Goal: Information Seeking & Learning: Learn about a topic

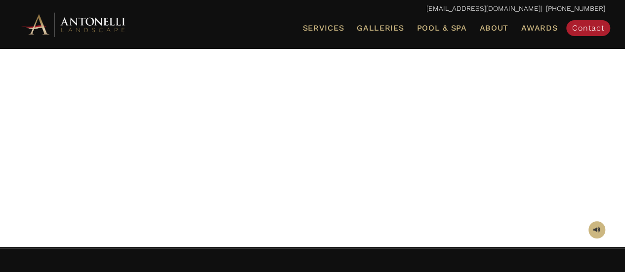
scroll to position [247, 0]
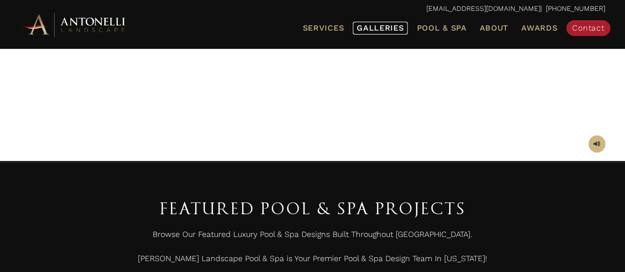
click at [364, 26] on span "Galleries" at bounding box center [380, 27] width 47 height 9
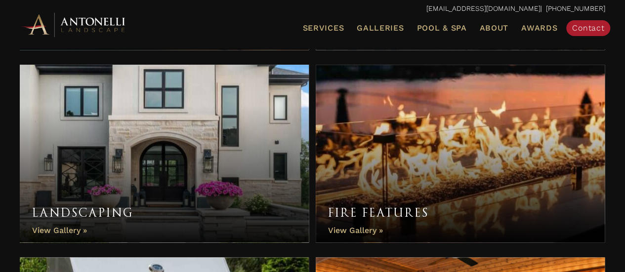
scroll to position [445, 0]
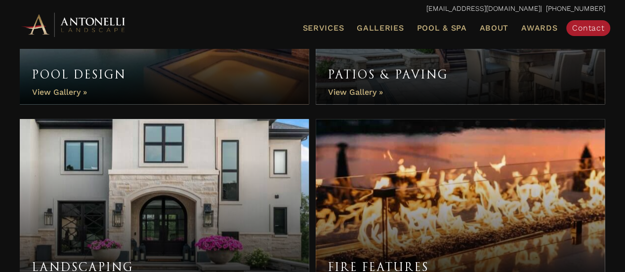
click at [75, 92] on link "Pool Design" at bounding box center [164, 15] width 289 height 178
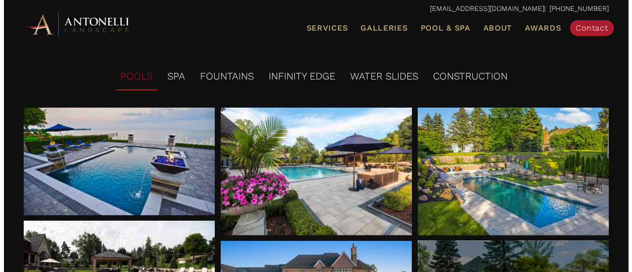
scroll to position [247, 0]
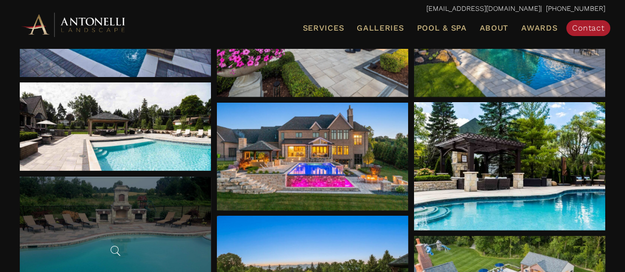
click at [81, 232] on div at bounding box center [115, 248] width 191 height 143
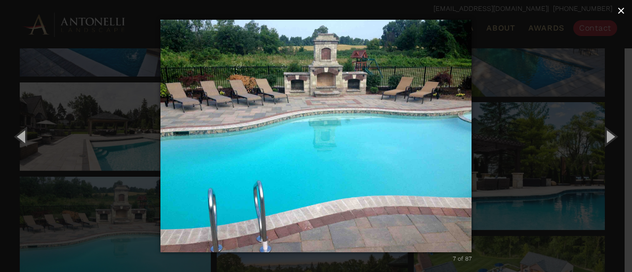
click at [618, 11] on span "×" at bounding box center [622, 10] width 8 height 15
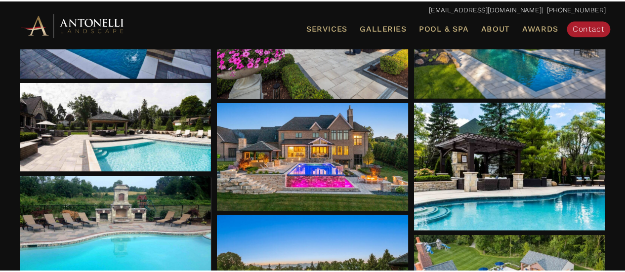
scroll to position [294, 0]
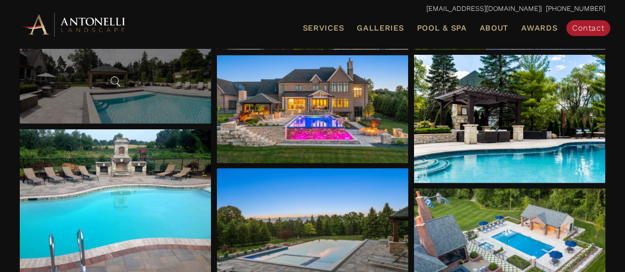
click at [149, 95] on div at bounding box center [115, 79] width 191 height 88
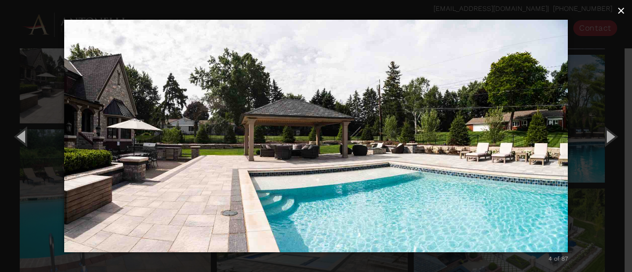
click at [621, 12] on span "×" at bounding box center [622, 10] width 8 height 15
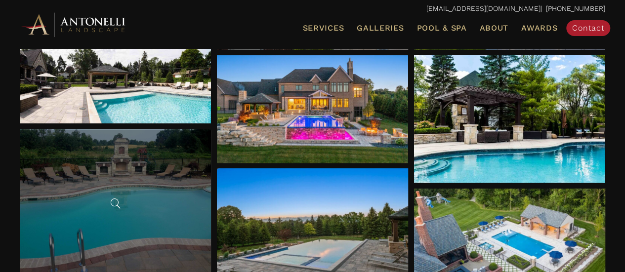
click at [146, 220] on div at bounding box center [115, 200] width 191 height 143
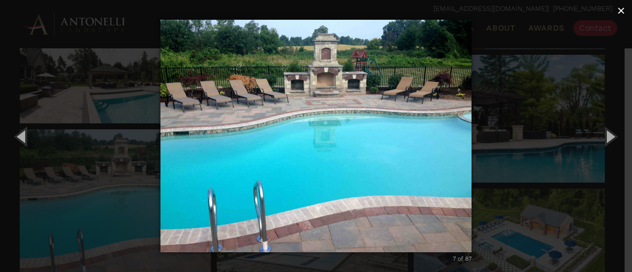
click at [623, 15] on span "×" at bounding box center [622, 10] width 8 height 15
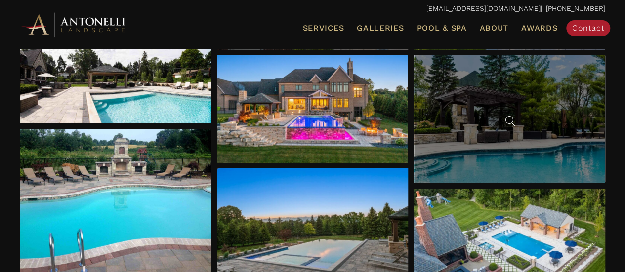
click at [519, 166] on div at bounding box center [509, 119] width 191 height 128
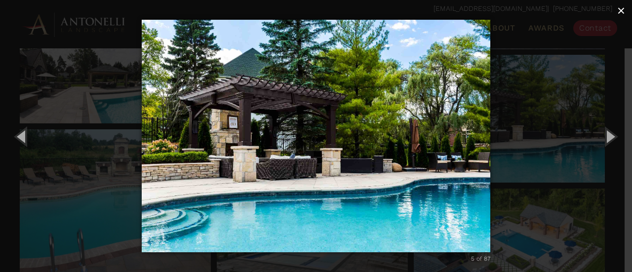
click at [622, 13] on span "×" at bounding box center [622, 10] width 8 height 15
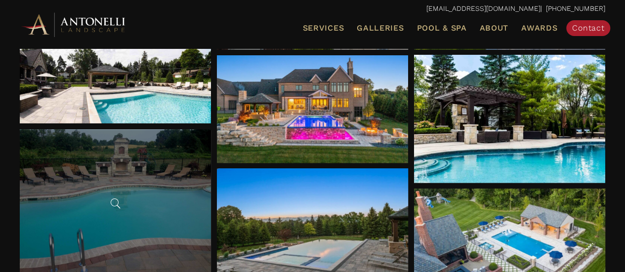
click at [178, 222] on div at bounding box center [115, 200] width 191 height 143
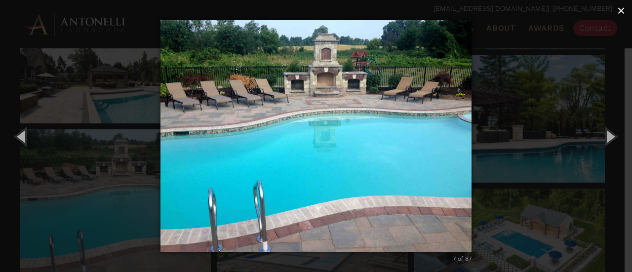
click at [624, 11] on span "×" at bounding box center [622, 10] width 8 height 15
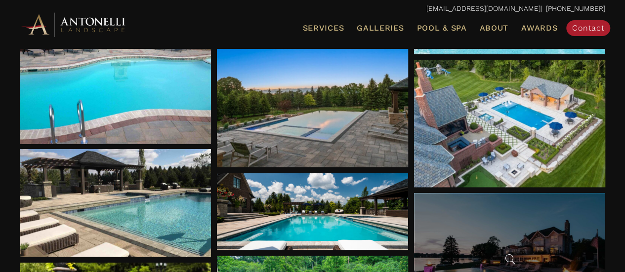
scroll to position [541, 0]
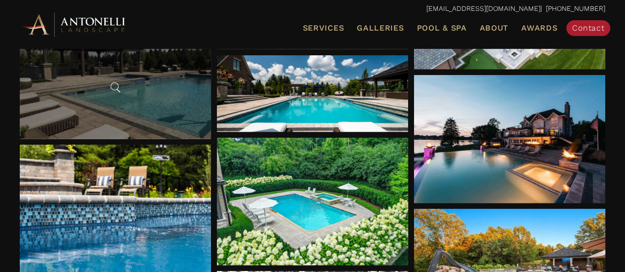
click at [147, 103] on div at bounding box center [115, 85] width 191 height 108
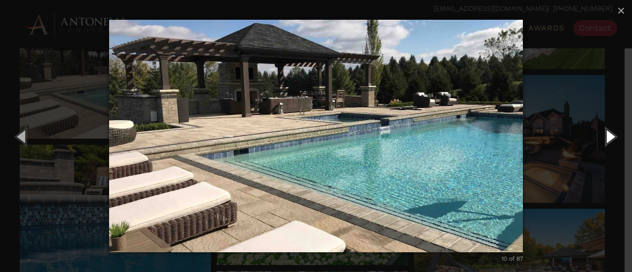
click at [608, 138] on button "Next (Right arrow key)" at bounding box center [610, 136] width 44 height 54
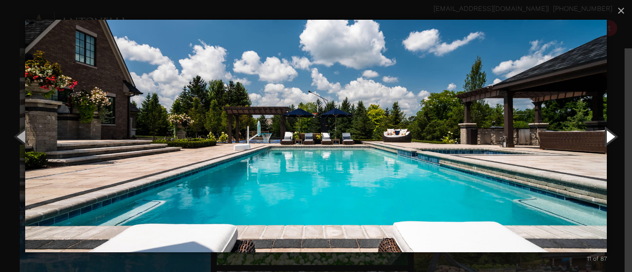
click at [608, 138] on button "Next (Right arrow key)" at bounding box center [610, 136] width 44 height 54
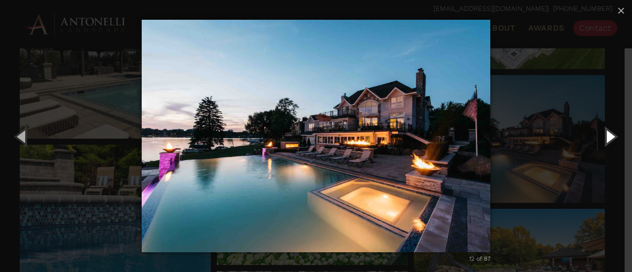
click at [608, 138] on button "Next (Right arrow key)" at bounding box center [610, 136] width 44 height 54
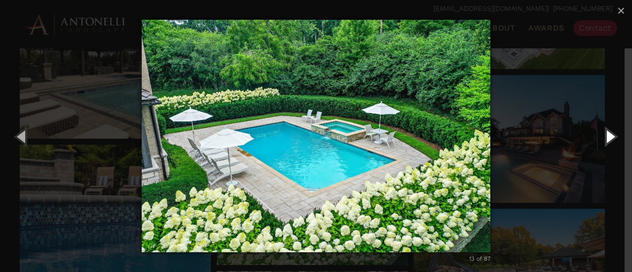
click at [608, 138] on button "Next (Right arrow key)" at bounding box center [610, 136] width 44 height 54
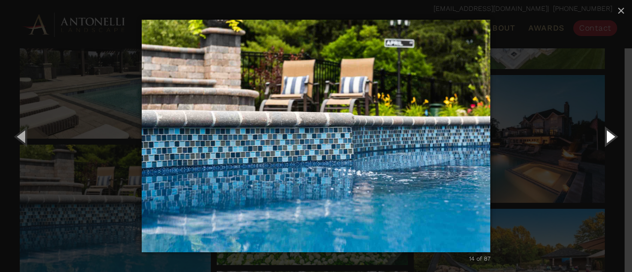
click at [608, 138] on button "Next (Right arrow key)" at bounding box center [610, 136] width 44 height 54
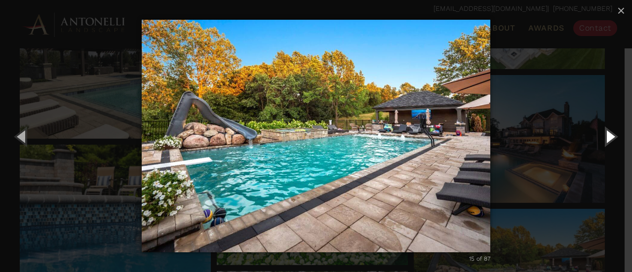
click at [608, 138] on button "Next (Right arrow key)" at bounding box center [610, 136] width 44 height 54
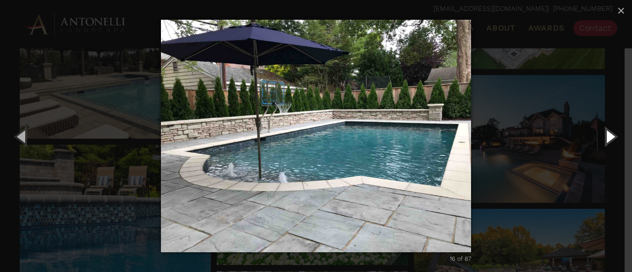
click at [608, 138] on button "Next (Right arrow key)" at bounding box center [610, 136] width 44 height 54
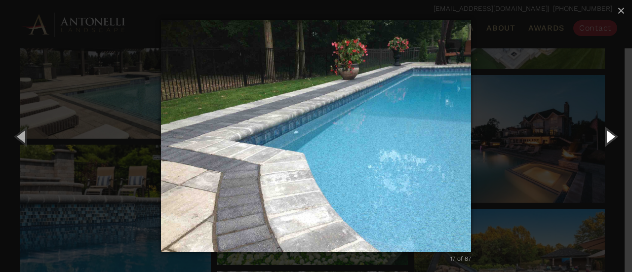
click at [608, 138] on button "Next (Right arrow key)" at bounding box center [610, 136] width 44 height 54
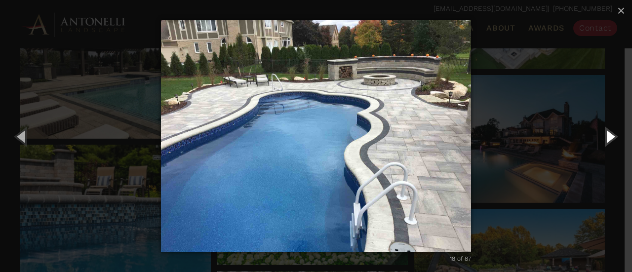
click at [608, 138] on button "Next (Right arrow key)" at bounding box center [610, 136] width 44 height 54
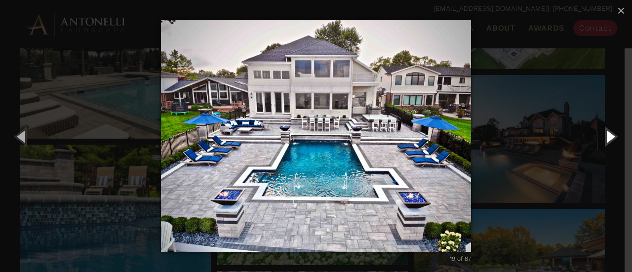
click at [608, 138] on button "Next (Right arrow key)" at bounding box center [610, 136] width 44 height 54
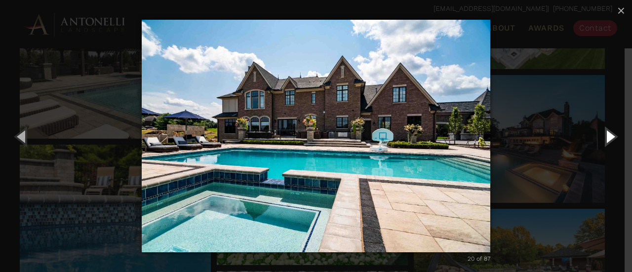
click at [608, 138] on button "Next (Right arrow key)" at bounding box center [610, 136] width 44 height 54
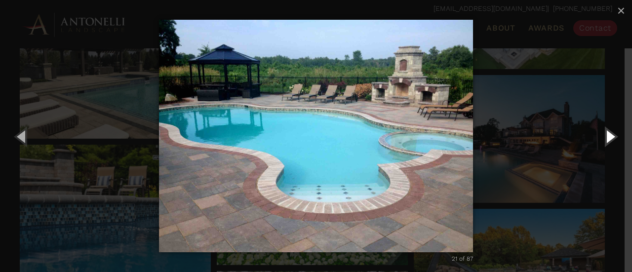
click at [608, 138] on button "Next (Right arrow key)" at bounding box center [610, 136] width 44 height 54
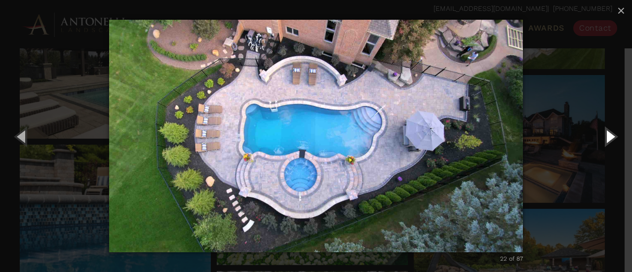
click at [608, 138] on button "Next (Right arrow key)" at bounding box center [610, 136] width 44 height 54
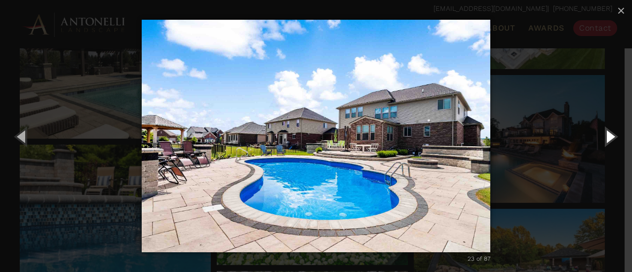
click at [608, 138] on button "Next (Right arrow key)" at bounding box center [610, 136] width 44 height 54
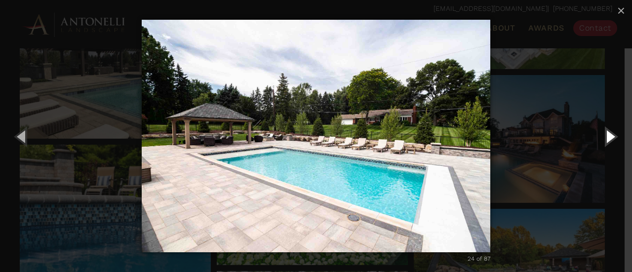
click at [608, 138] on button "Next (Right arrow key)" at bounding box center [610, 136] width 44 height 54
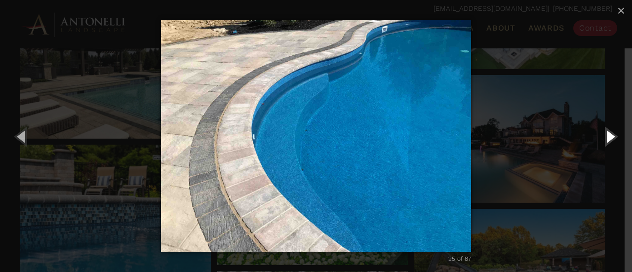
click at [608, 138] on button "Next (Right arrow key)" at bounding box center [610, 136] width 44 height 54
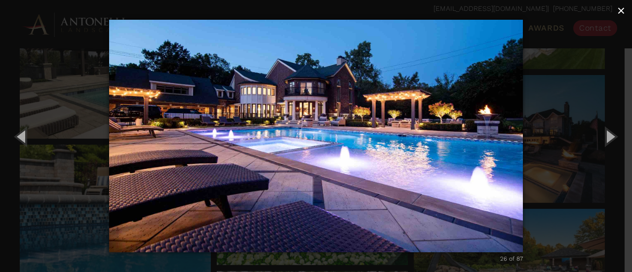
click at [624, 12] on span "×" at bounding box center [622, 10] width 8 height 15
